Goal: Information Seeking & Learning: Learn about a topic

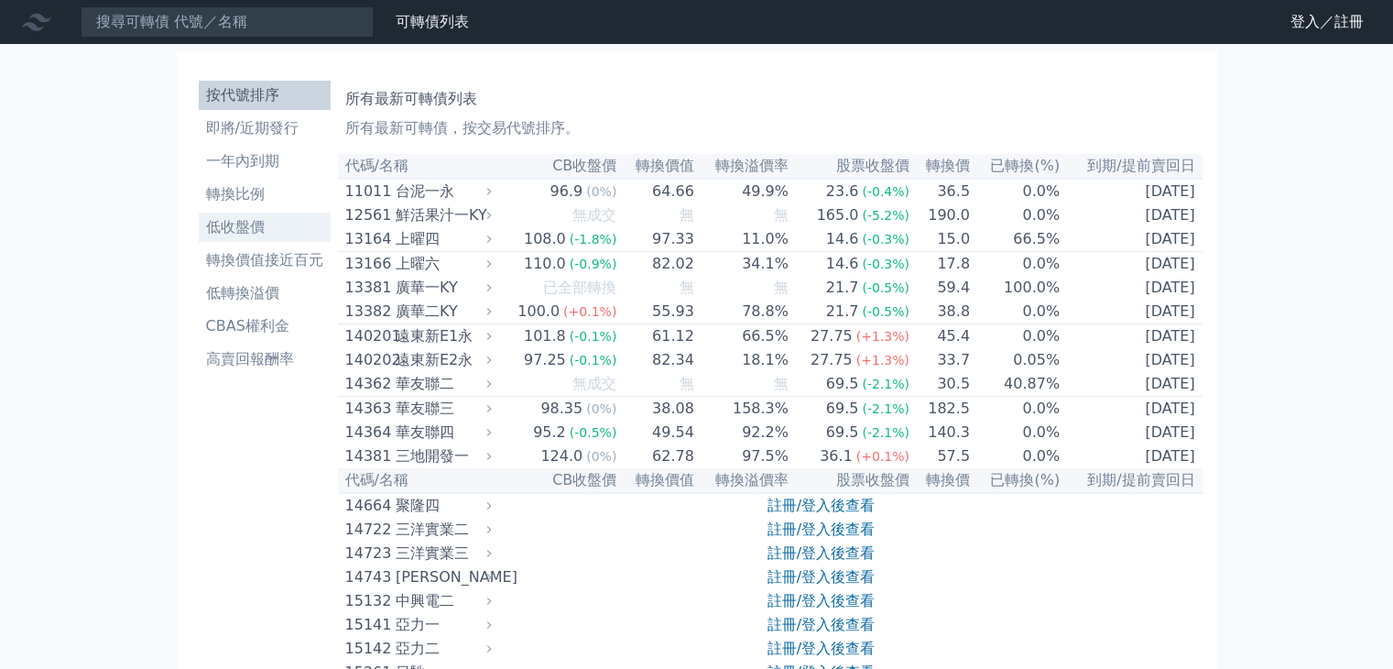
click at [273, 219] on li "低收盤價" at bounding box center [265, 227] width 132 height 22
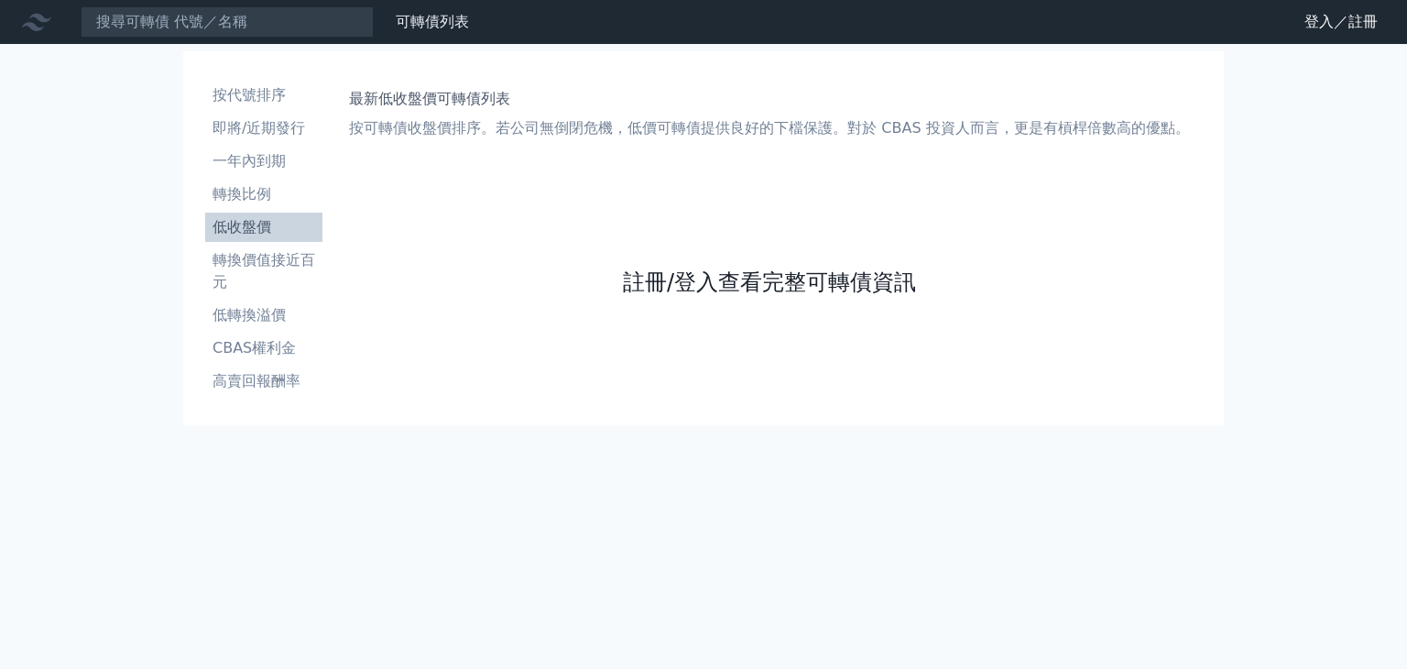
click at [740, 277] on link "註冊/登入查看完整可轉債資訊" at bounding box center [769, 281] width 293 height 29
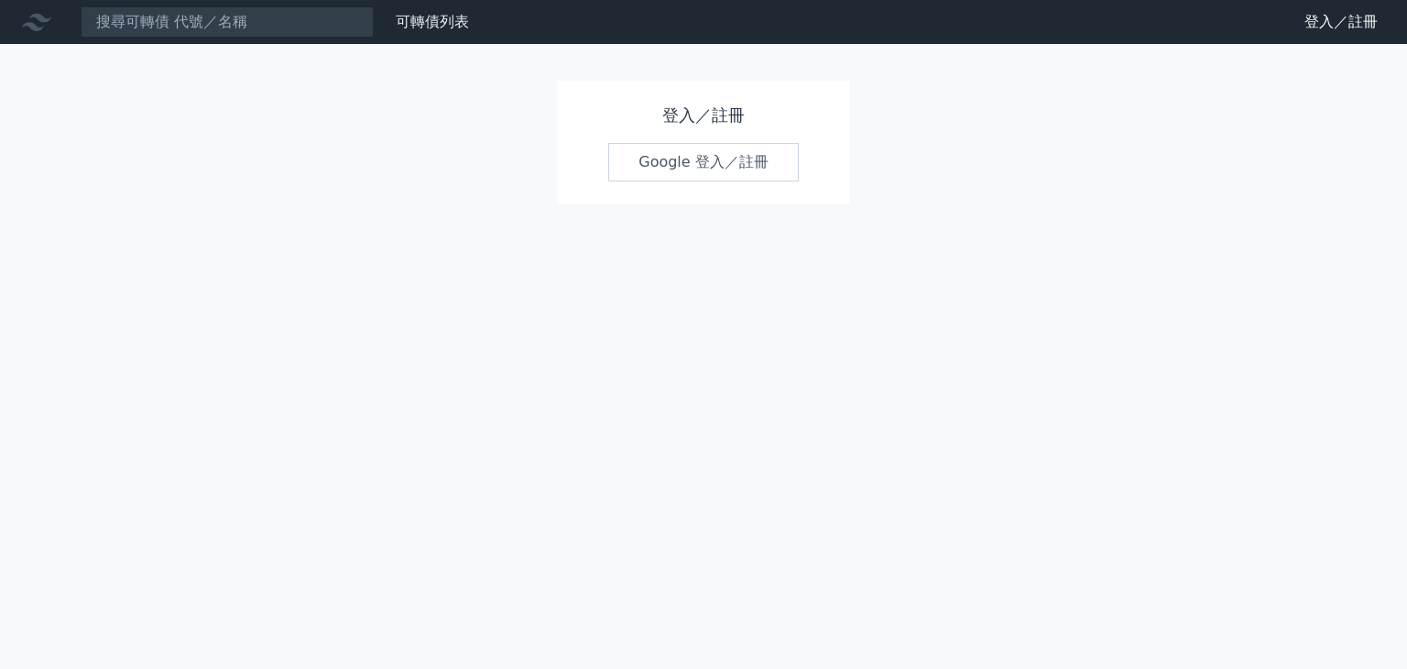
click at [737, 169] on link "Google 登入／註冊" at bounding box center [703, 162] width 191 height 38
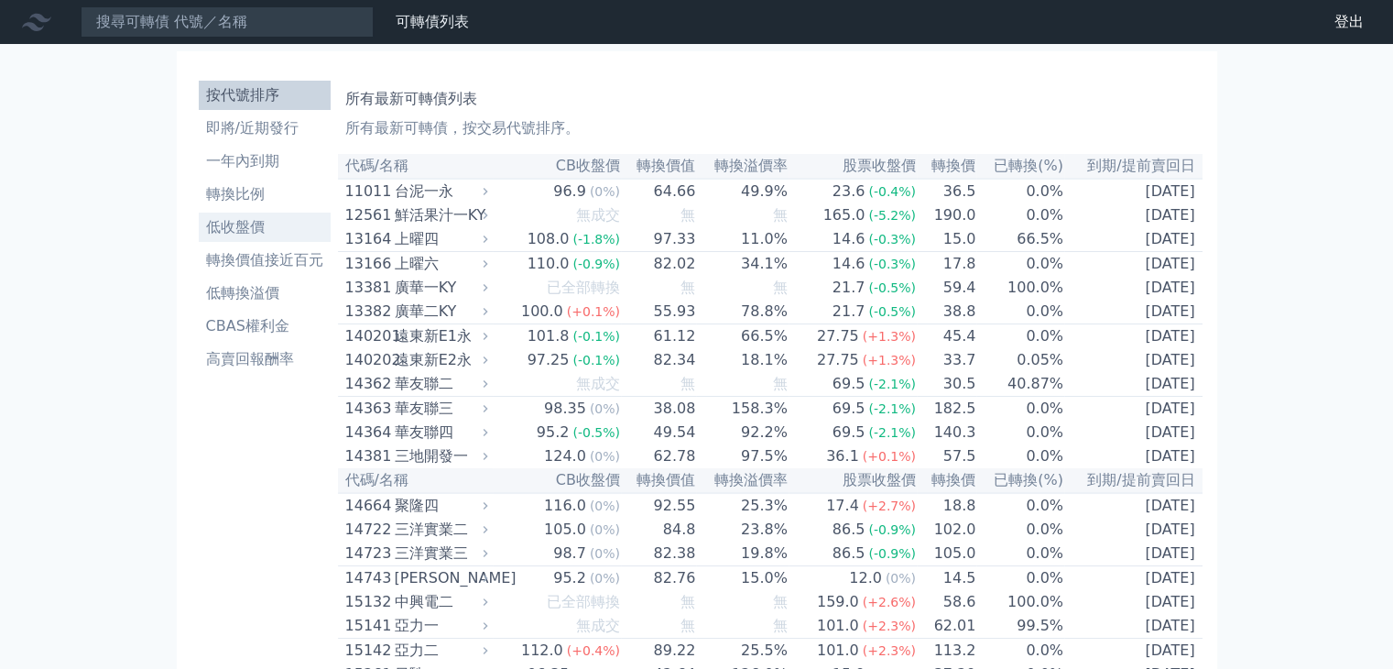
click at [241, 222] on li "低收盤價" at bounding box center [265, 227] width 132 height 22
